Goal: Information Seeking & Learning: Understand process/instructions

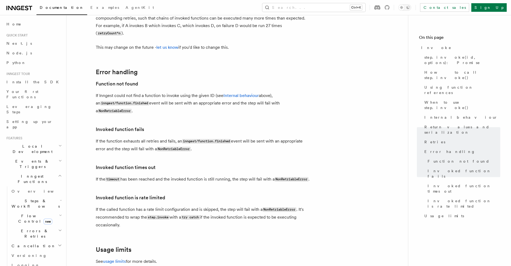
scroll to position [1163, 0]
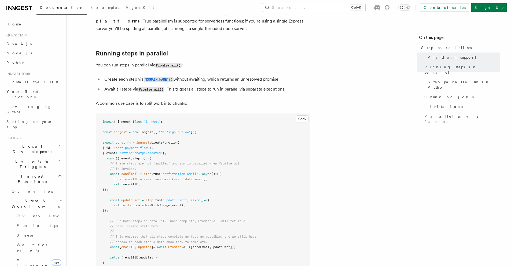
scroll to position [94, 0]
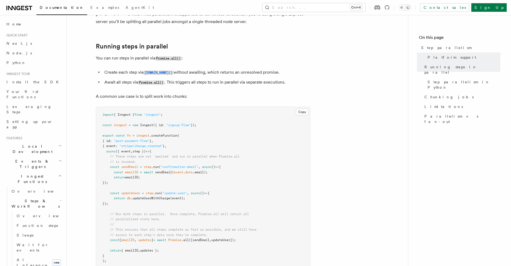
drag, startPoint x: 161, startPoint y: 233, endPoint x: 246, endPoint y: 233, distance: 84.8
click at [246, 233] on pre "import { Inngest } from "inngest" ; const inngest = new Inngest ({ id : "signup…" at bounding box center [203, 188] width 214 height 163
copy span "await Promise .all ([sendEmail , updateUser]);"
click at [433, 104] on span "Limitations" at bounding box center [443, 106] width 39 height 5
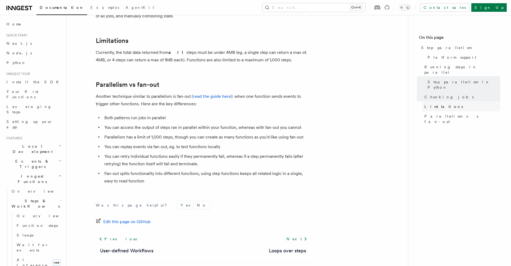
scroll to position [933, 0]
